Goal: Task Accomplishment & Management: Manage account settings

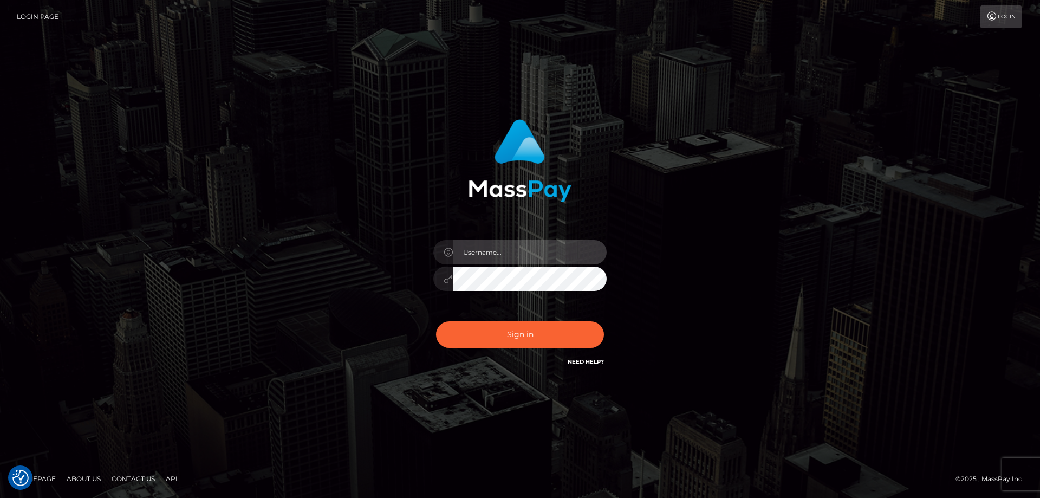
click at [493, 257] on input "text" at bounding box center [530, 252] width 154 height 24
type input "emi.throne"
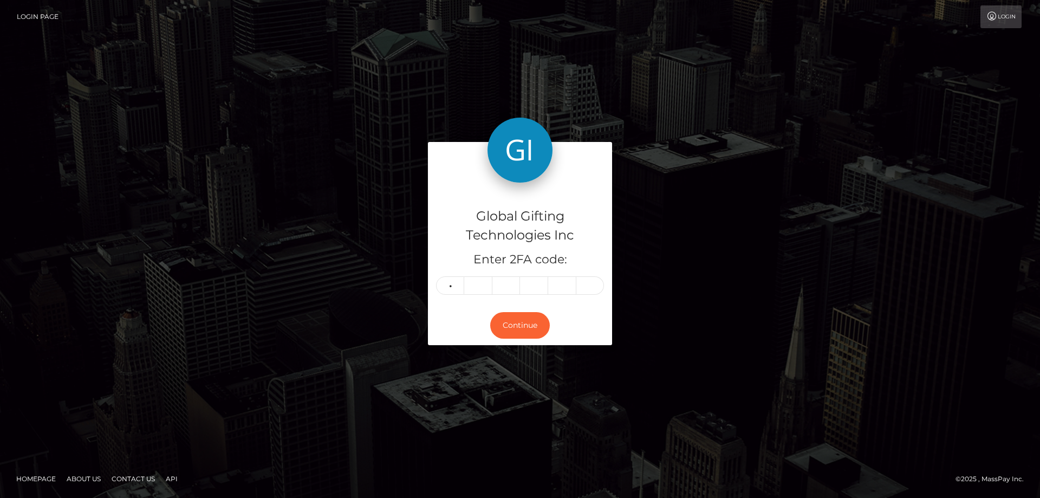
type input "7"
type input "6"
type input "2"
type input "7"
type input "3"
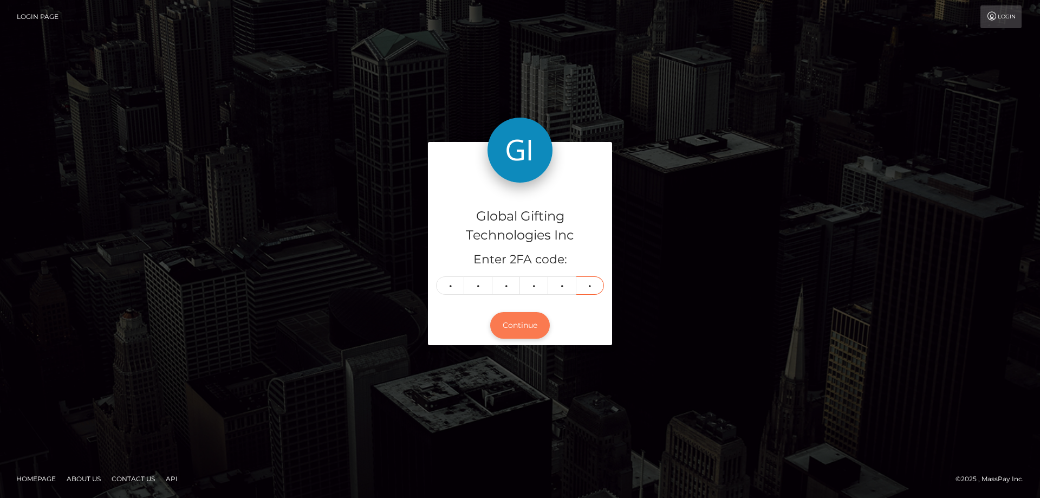
type input "9"
click at [525, 317] on button "Continue" at bounding box center [520, 325] width 60 height 27
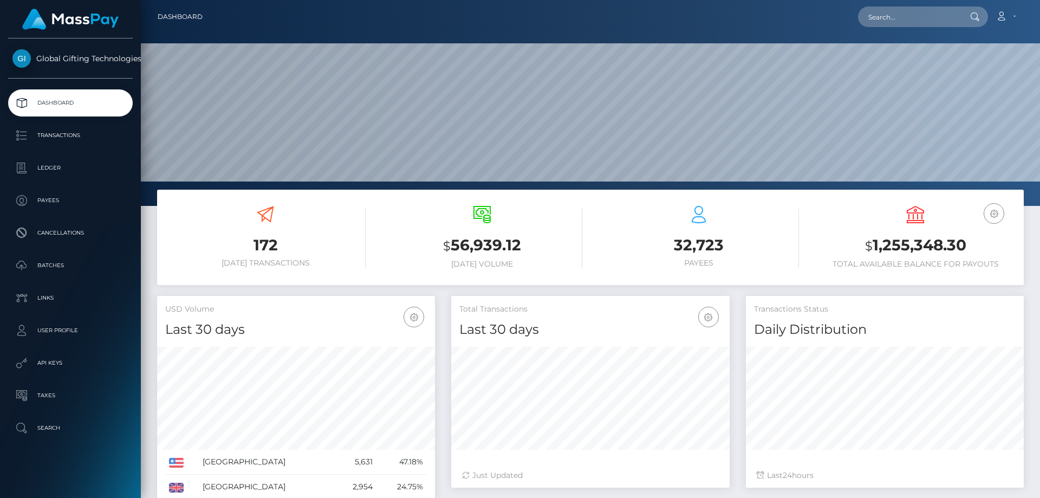
scroll to position [192, 278]
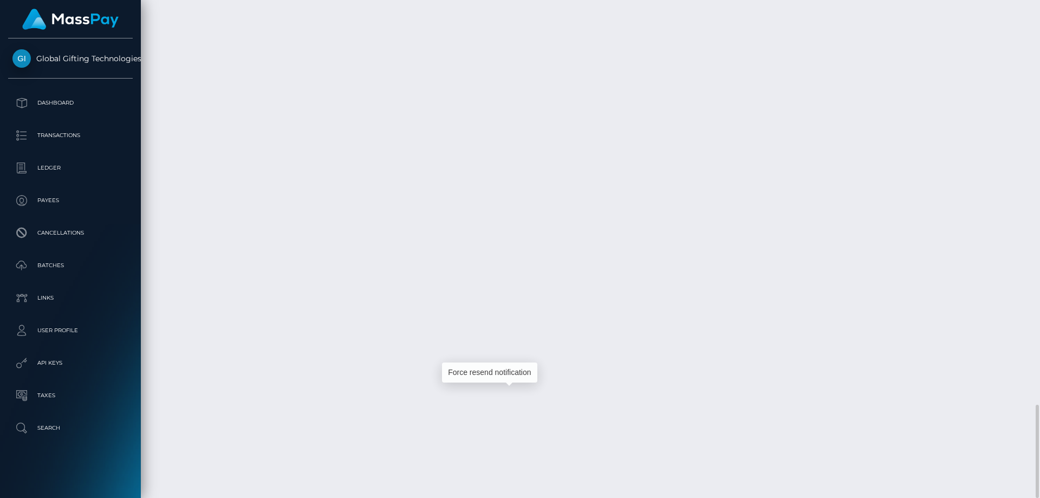
scroll to position [130, 278]
